Goal: Task Accomplishment & Management: Manage account settings

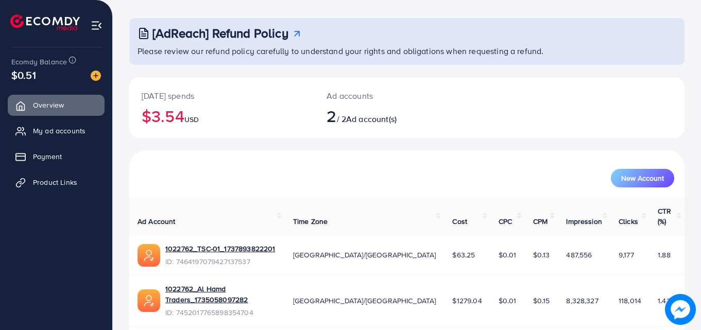
scroll to position [65, 0]
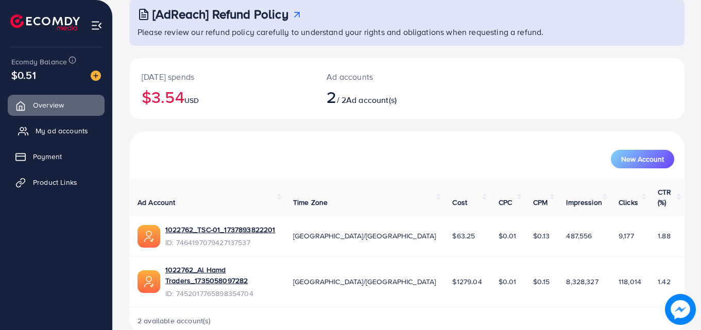
click at [67, 131] on span "My ad accounts" at bounding box center [62, 131] width 53 height 10
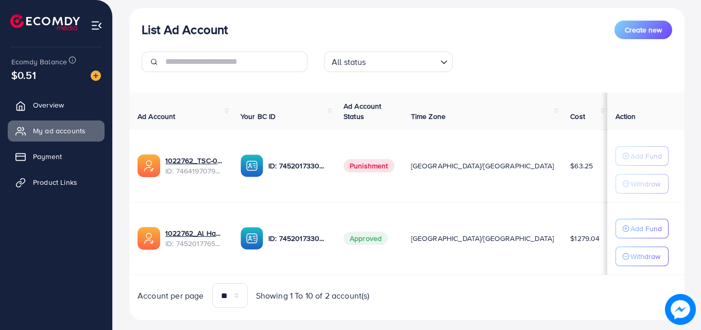
scroll to position [116, 0]
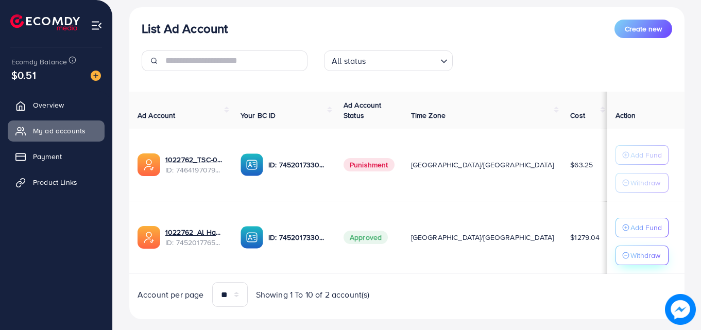
click at [635, 257] on p "Withdraw" at bounding box center [645, 255] width 30 height 12
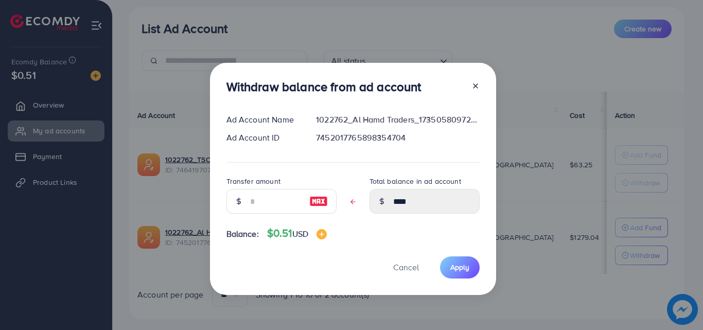
click at [541, 266] on div "Withdraw balance from ad account Ad Account Name 1022762_Al Hamd Traders_173505…" at bounding box center [351, 165] width 703 height 330
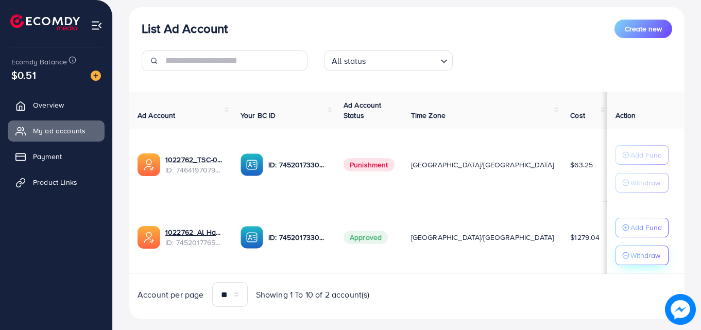
click at [638, 252] on p "Withdraw" at bounding box center [645, 255] width 30 height 12
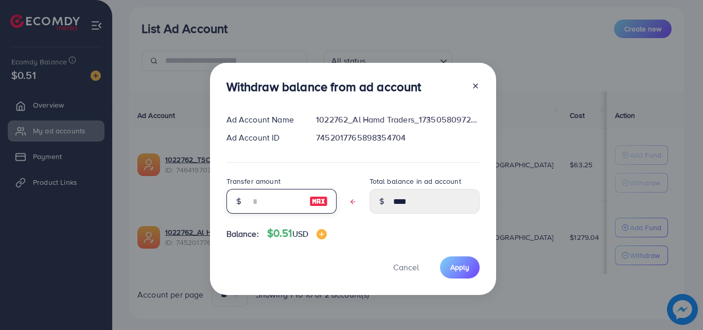
click at [296, 198] on input "text" at bounding box center [275, 201] width 51 height 25
type input "*"
type input "****"
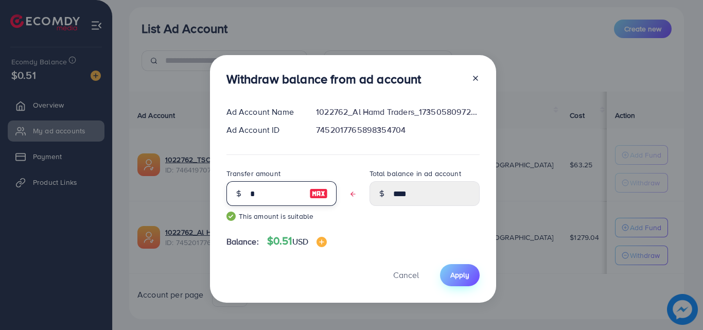
type input "*"
click at [454, 278] on span "Apply" at bounding box center [460, 275] width 19 height 10
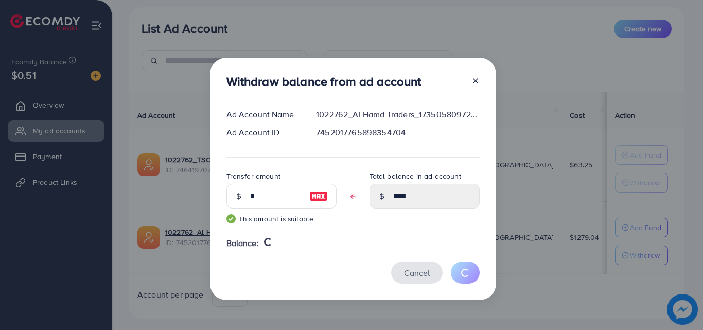
type input "****"
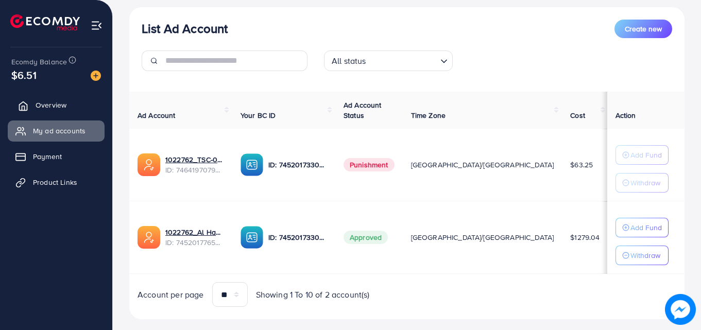
click at [53, 109] on span "Overview" at bounding box center [51, 105] width 31 height 10
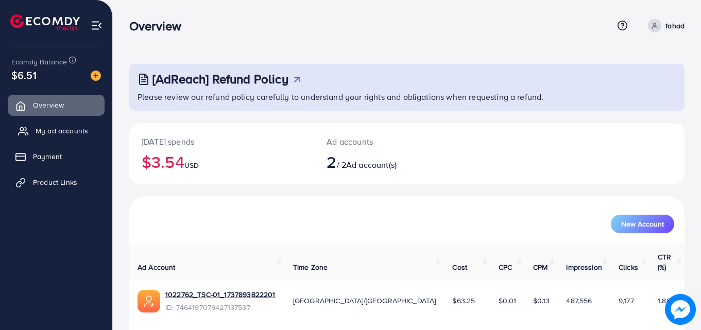
click at [77, 124] on link "My ad accounts" at bounding box center [56, 131] width 97 height 21
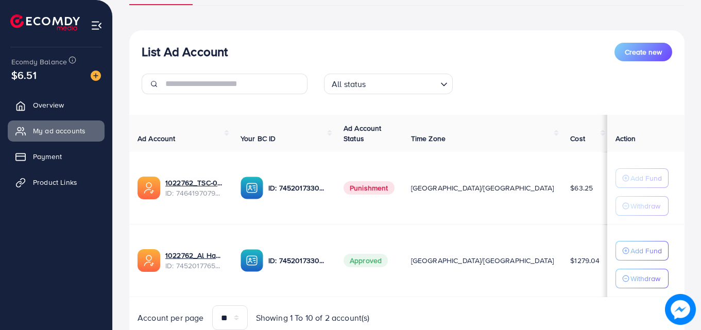
scroll to position [94, 0]
click at [630, 254] on p "Add Fund" at bounding box center [645, 250] width 31 height 12
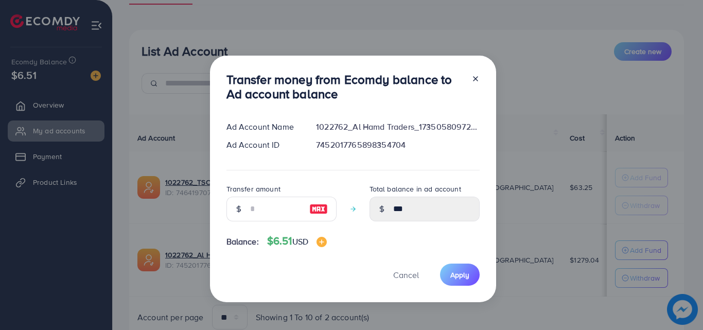
click at [574, 273] on div "Transfer money from Ecomdy balance to Ad account balance Ad Account Name 102276…" at bounding box center [351, 165] width 703 height 330
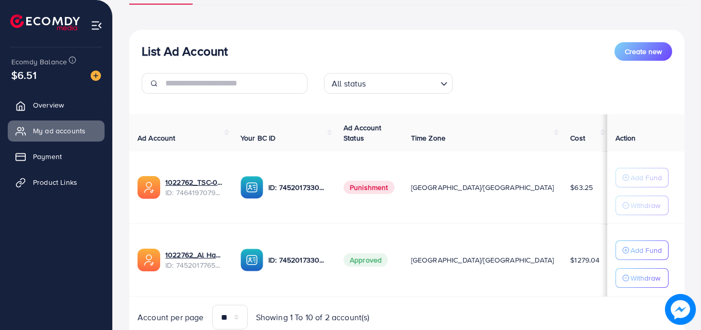
click at [608, 267] on td "$6.5" at bounding box center [630, 260] width 44 height 73
click at [643, 280] on p "Withdraw" at bounding box center [645, 278] width 30 height 12
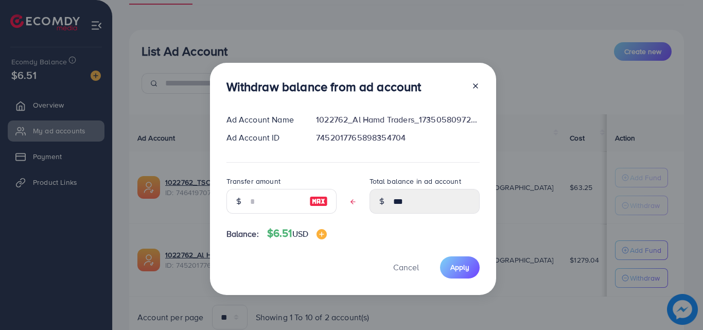
click at [548, 312] on div "Withdraw balance from ad account Ad Account Name 1022762_Al Hamd Traders_173505…" at bounding box center [351, 165] width 703 height 330
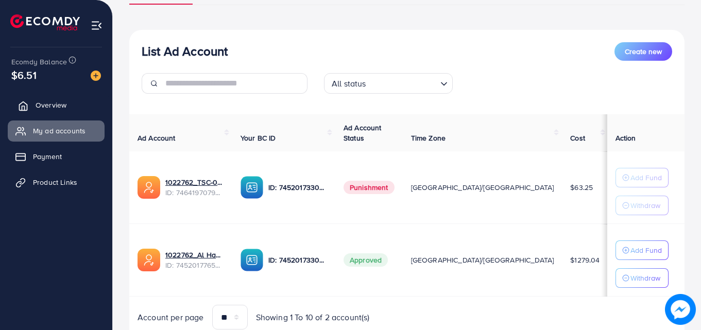
click at [45, 103] on span "Overview" at bounding box center [51, 105] width 31 height 10
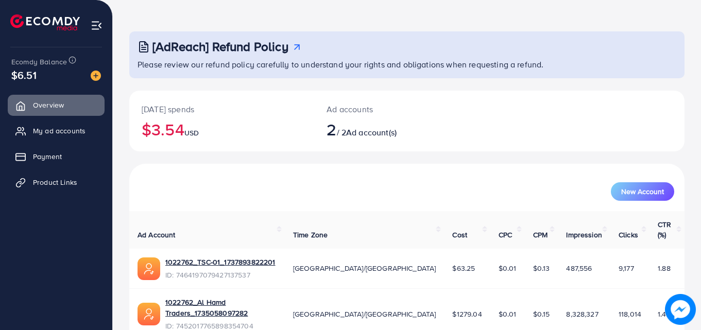
scroll to position [65, 0]
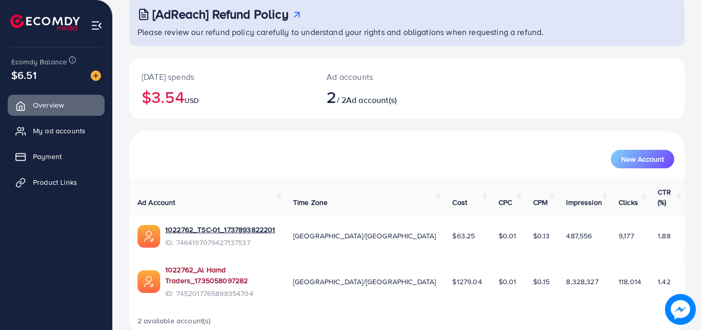
click at [235, 265] on link "1022762_Al Hamd Traders_1735058097282" at bounding box center [220, 275] width 111 height 21
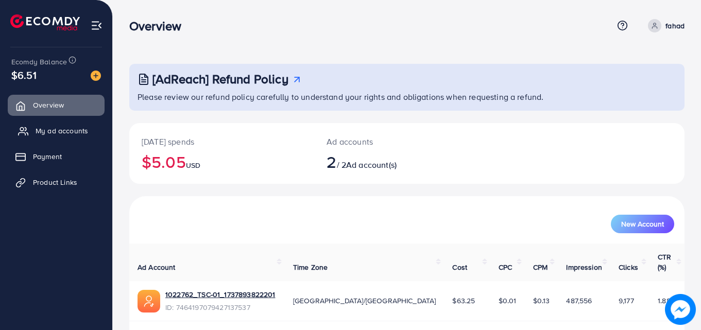
click at [39, 133] on span "My ad accounts" at bounding box center [62, 131] width 53 height 10
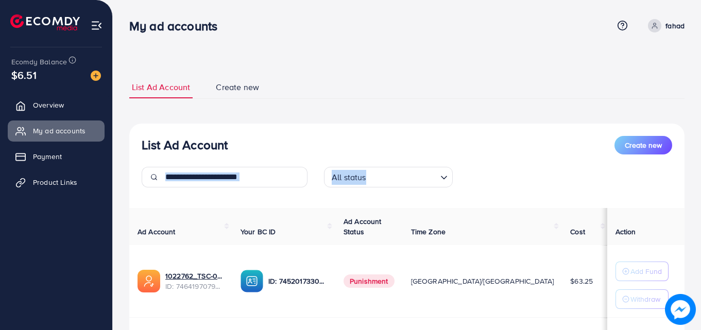
drag, startPoint x: 699, startPoint y: 129, endPoint x: 702, endPoint y: 157, distance: 28.0
click at [700, 157] on html "My ad accounts Help Center Contact Support Term and policy About Us fahad Profi…" at bounding box center [350, 165] width 701 height 330
click at [695, 188] on div "List Ad Account Create new List Ad Account Create new All status Loading... Ad …" at bounding box center [407, 232] width 588 height 465
click at [68, 102] on link "Overview" at bounding box center [56, 105] width 97 height 21
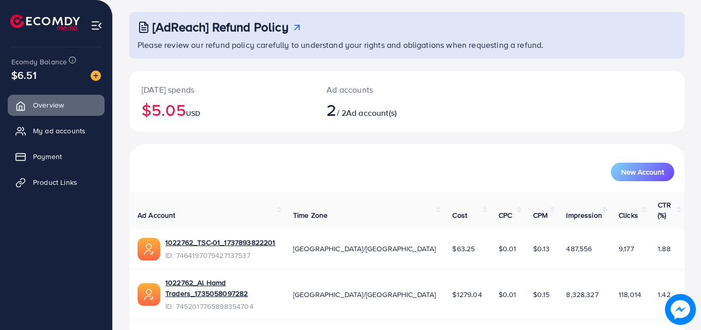
scroll to position [65, 0]
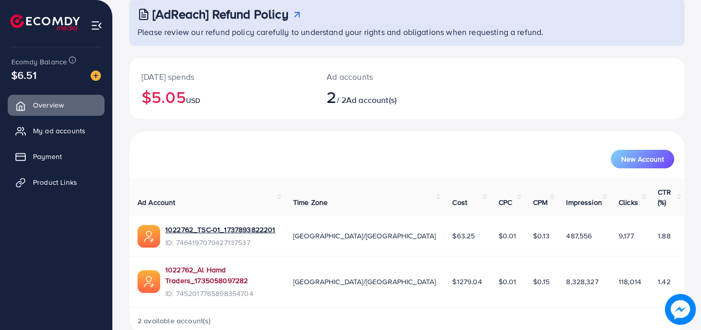
click at [261, 265] on link "1022762_Al Hamd Traders_1735058097282" at bounding box center [220, 275] width 111 height 21
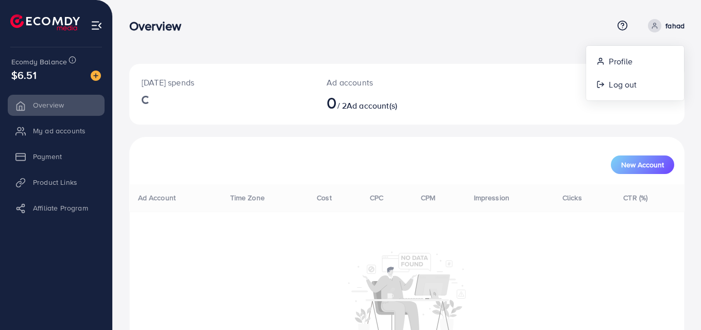
click at [561, 98] on div "Today's spends Ad accounts 0 / 2 Ad account(s)" at bounding box center [406, 94] width 555 height 61
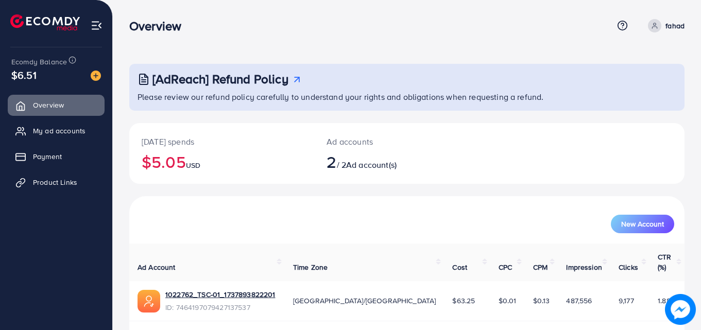
drag, startPoint x: 698, startPoint y: 181, endPoint x: 703, endPoint y: 197, distance: 16.6
click at [701, 197] on html "Overview Help Center Contact Support Term and policy About Us fahad Profile Log…" at bounding box center [350, 165] width 701 height 330
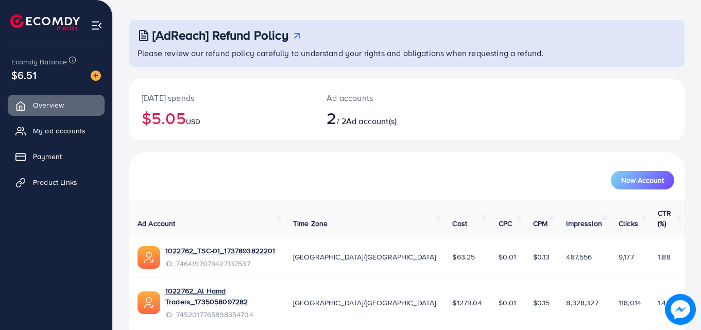
scroll to position [65, 0]
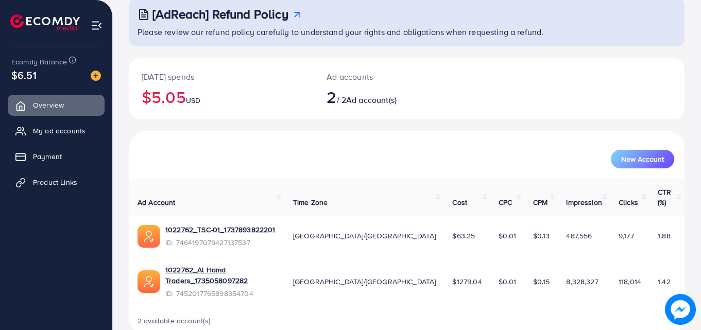
click at [216, 256] on td "1022762_Al Hamd Traders_1735058097282 ID: 7452017765898354704" at bounding box center [207, 281] width 156 height 51
click at [247, 307] on div "2 available account(s)" at bounding box center [406, 320] width 555 height 27
click at [246, 266] on div "1022762_Al Hamd Traders_1735058097282" at bounding box center [220, 277] width 111 height 24
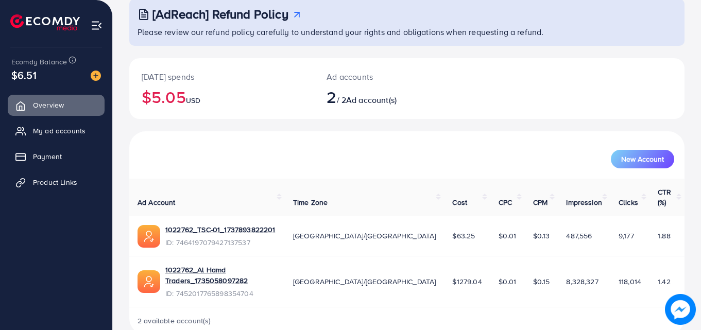
click at [244, 307] on div "2 available account(s)" at bounding box center [406, 320] width 555 height 27
click at [223, 265] on link "1022762_Al Hamd Traders_1735058097282" at bounding box center [220, 275] width 111 height 21
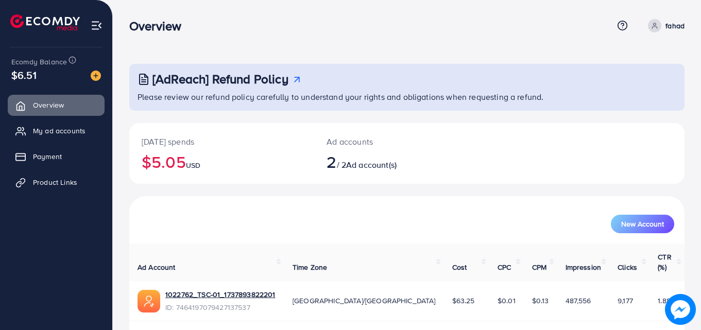
click at [532, 75] on div "[AdReach] Refund Policy Please review our refund policy carefully to understand…" at bounding box center [407, 208] width 588 height 416
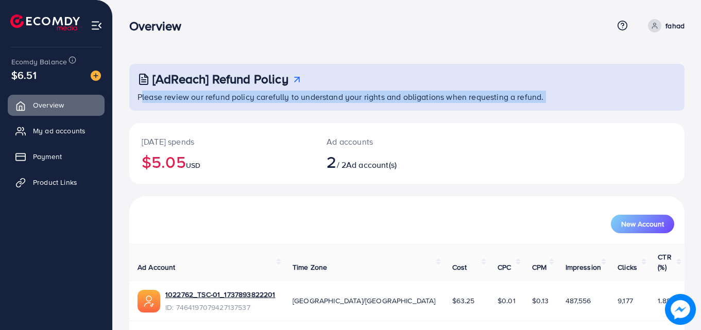
drag, startPoint x: 700, startPoint y: 75, endPoint x: 703, endPoint y: 105, distance: 29.5
click at [532, 105] on html "Overview Help Center Contact Support Term and policy About Us fahad Profile Log…" at bounding box center [350, 165] width 701 height 330
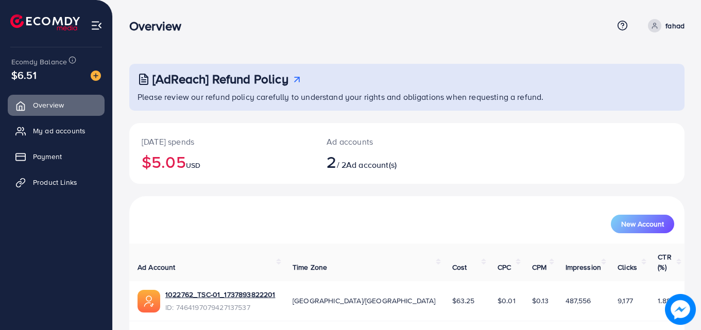
click at [532, 121] on div "[AdReach] Refund Policy Please review our refund policy carefully to understand…" at bounding box center [407, 208] width 588 height 416
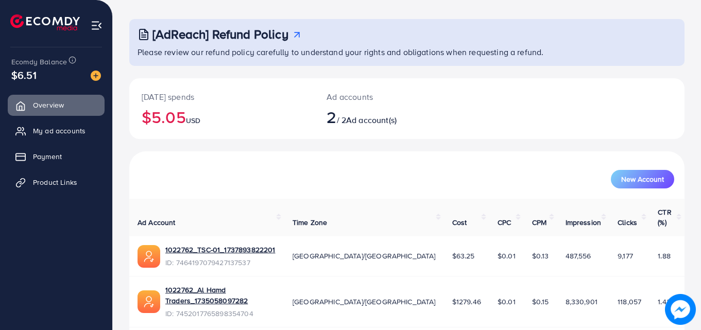
scroll to position [65, 0]
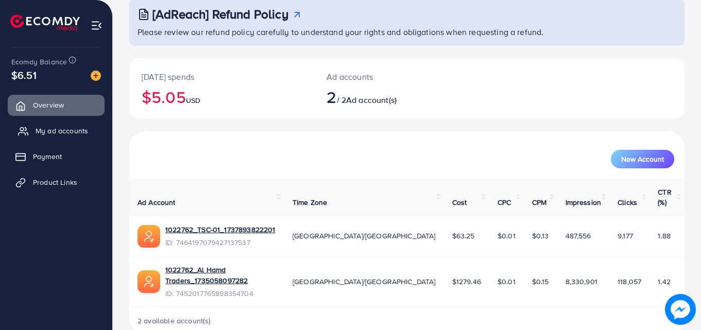
click at [59, 125] on link "My ad accounts" at bounding box center [56, 131] width 97 height 21
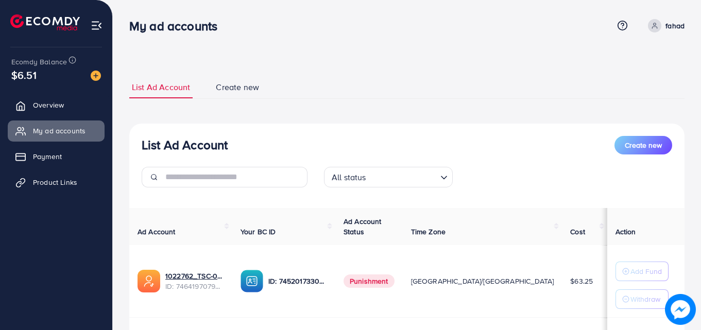
click at [532, 306] on td "$63.25" at bounding box center [584, 281] width 45 height 73
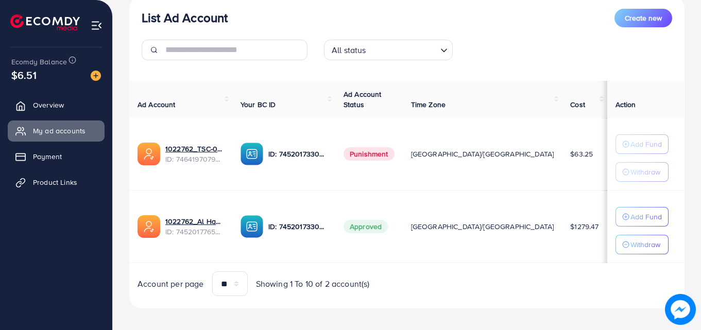
scroll to position [134, 0]
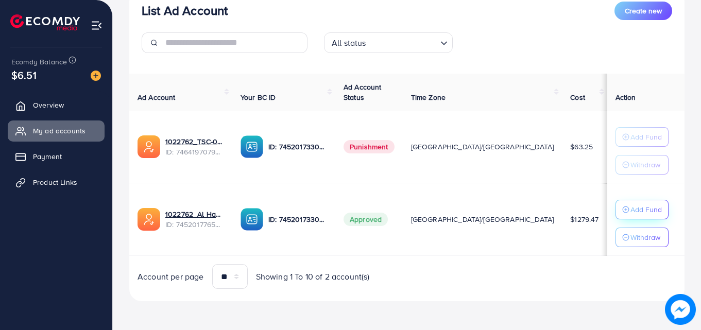
drag, startPoint x: 505, startPoint y: 306, endPoint x: 638, endPoint y: 208, distance: 165.2
click at [532, 208] on div "List Ad Account Create new List Ad Account Create new All status Loading... Ad …" at bounding box center [406, 121] width 555 height 384
click at [532, 242] on td "$6.48" at bounding box center [629, 219] width 44 height 73
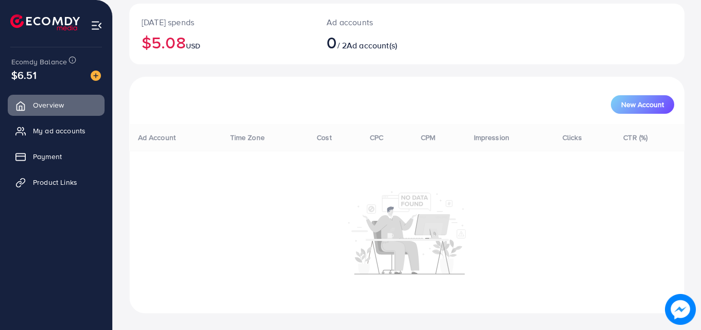
scroll to position [65, 0]
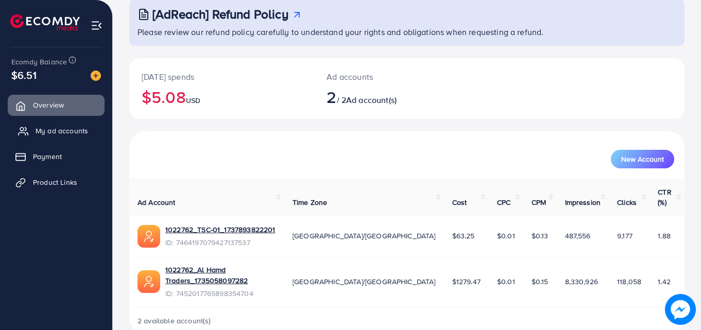
click at [60, 127] on span "My ad accounts" at bounding box center [62, 131] width 53 height 10
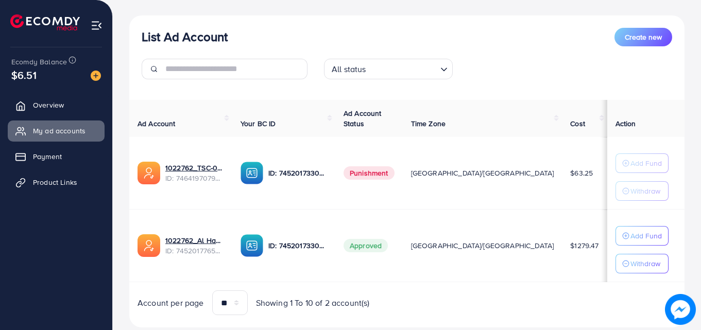
scroll to position [134, 0]
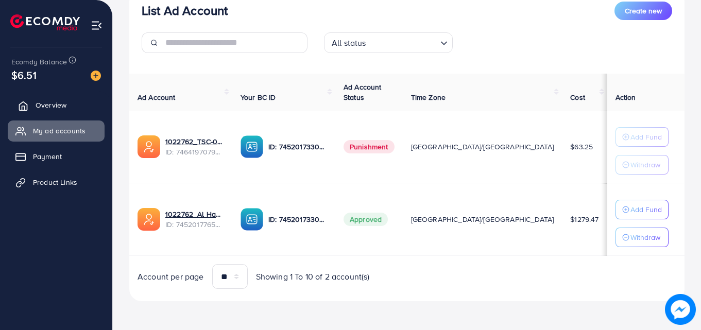
click at [53, 105] on span "Overview" at bounding box center [51, 105] width 31 height 10
